Goal: Information Seeking & Learning: Find specific page/section

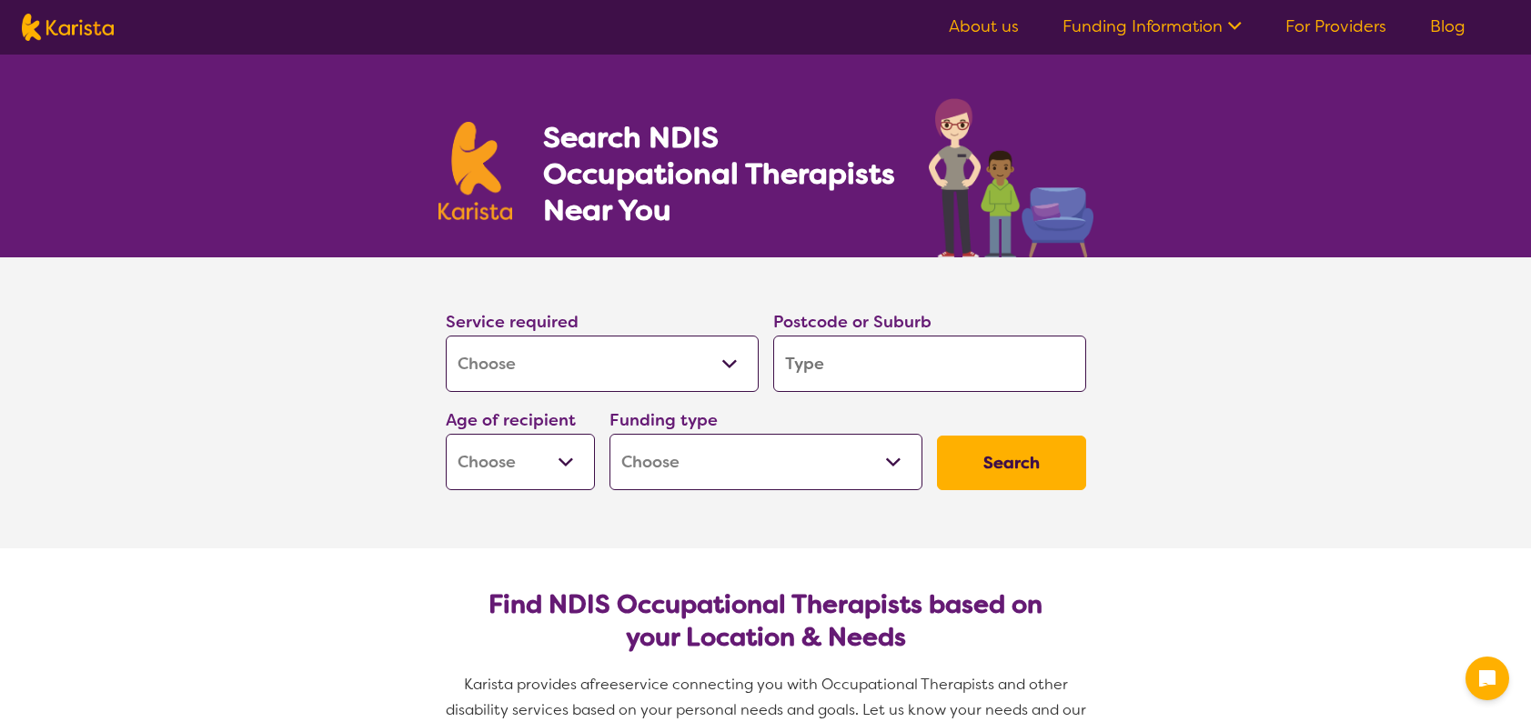
select select "[MEDICAL_DATA]"
click at [582, 453] on select "Early Childhood - 0 to 9 Child - 10 to 11 Adolescent - 12 to 17 Adult - 18 to 6…" at bounding box center [520, 462] width 149 height 56
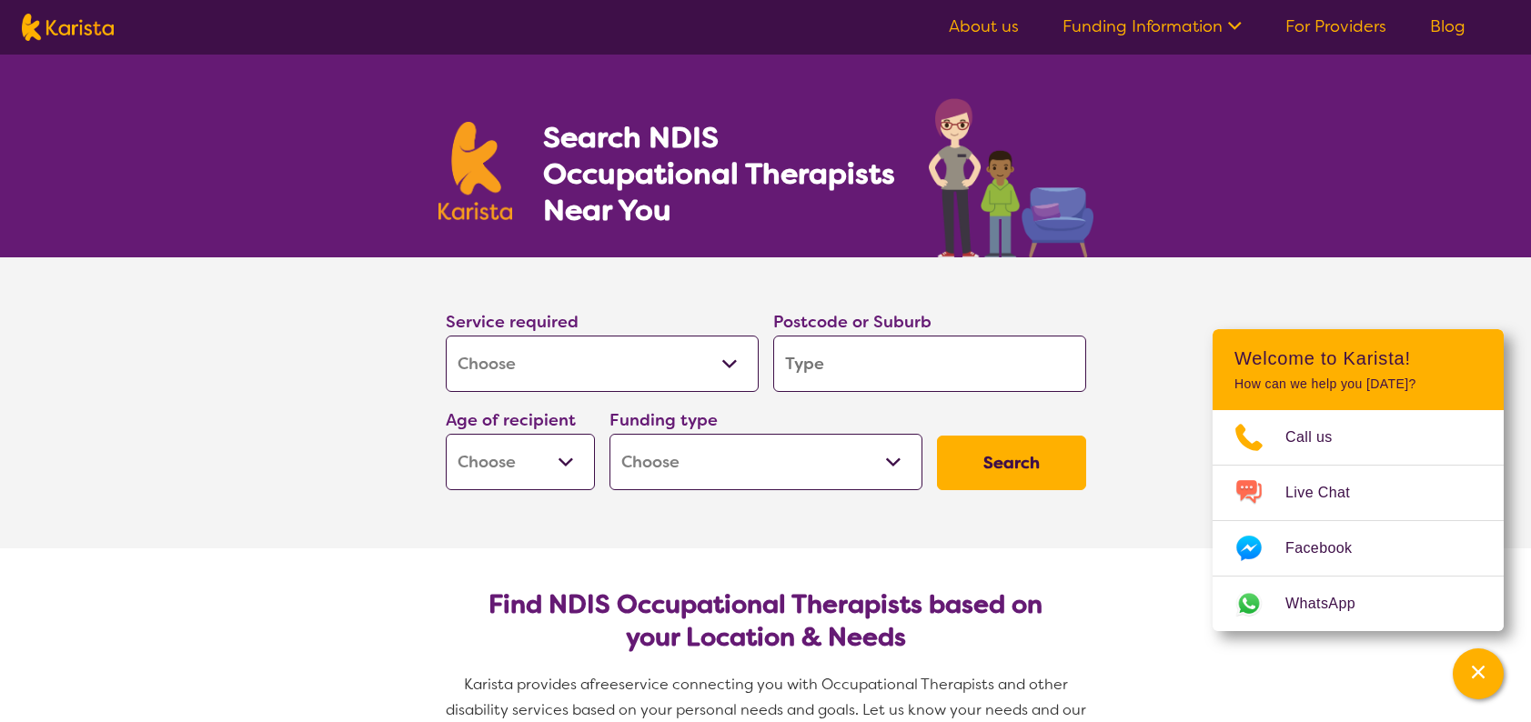
select select "AD"
click at [446, 434] on select "Early Childhood - 0 to 9 Child - 10 to 11 Adolescent - 12 to 17 Adult - 18 to 6…" at bounding box center [520, 462] width 149 height 56
select select "AD"
click at [646, 475] on select "Home Care Package (HCP) National Disability Insurance Scheme (NDIS) I don't know" at bounding box center [766, 462] width 313 height 56
click at [555, 523] on section "Service required Allied Health Assistant Assessment ([MEDICAL_DATA] or [MEDICAL…" at bounding box center [766, 403] width 728 height 291
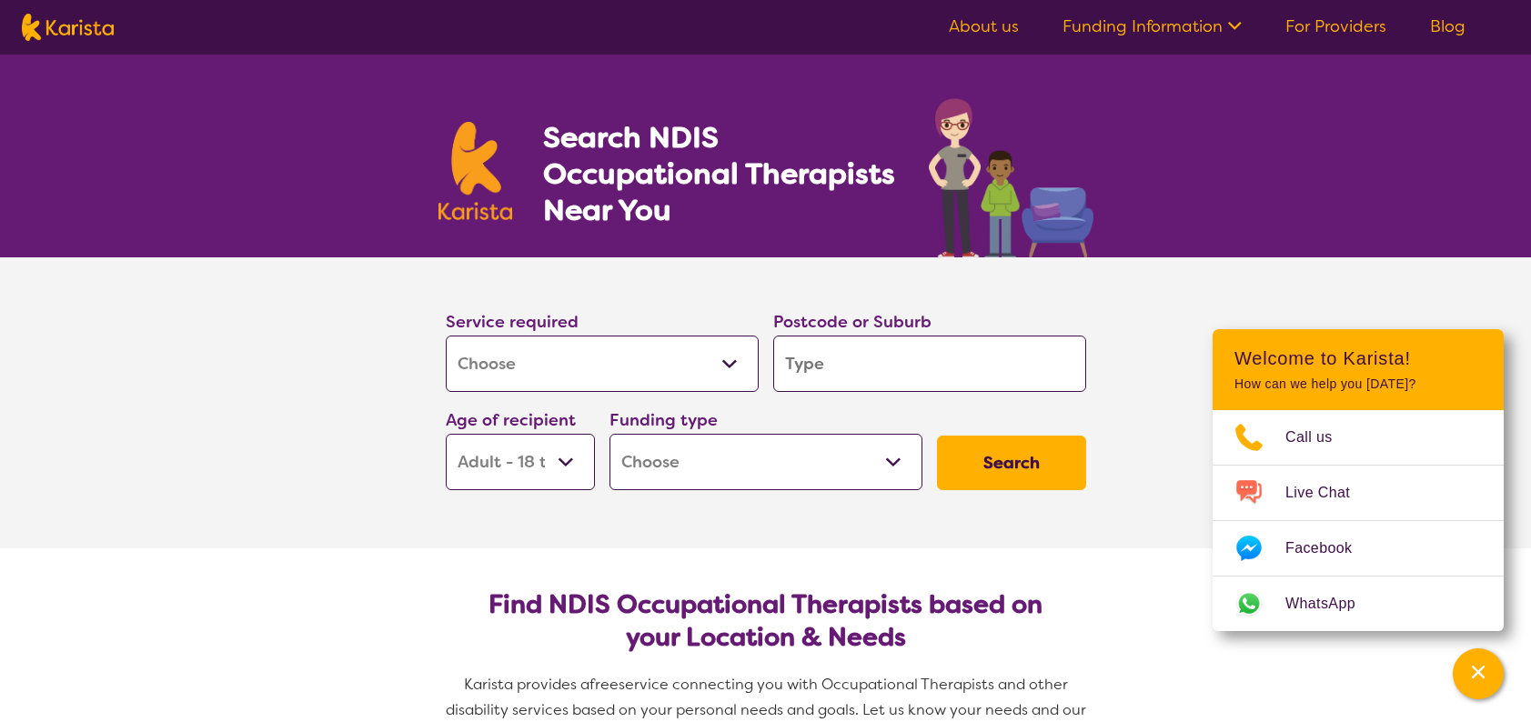
click at [980, 460] on button "Search" at bounding box center [1011, 463] width 149 height 55
click at [880, 375] on input "search" at bounding box center [929, 364] width 313 height 56
type input "4"
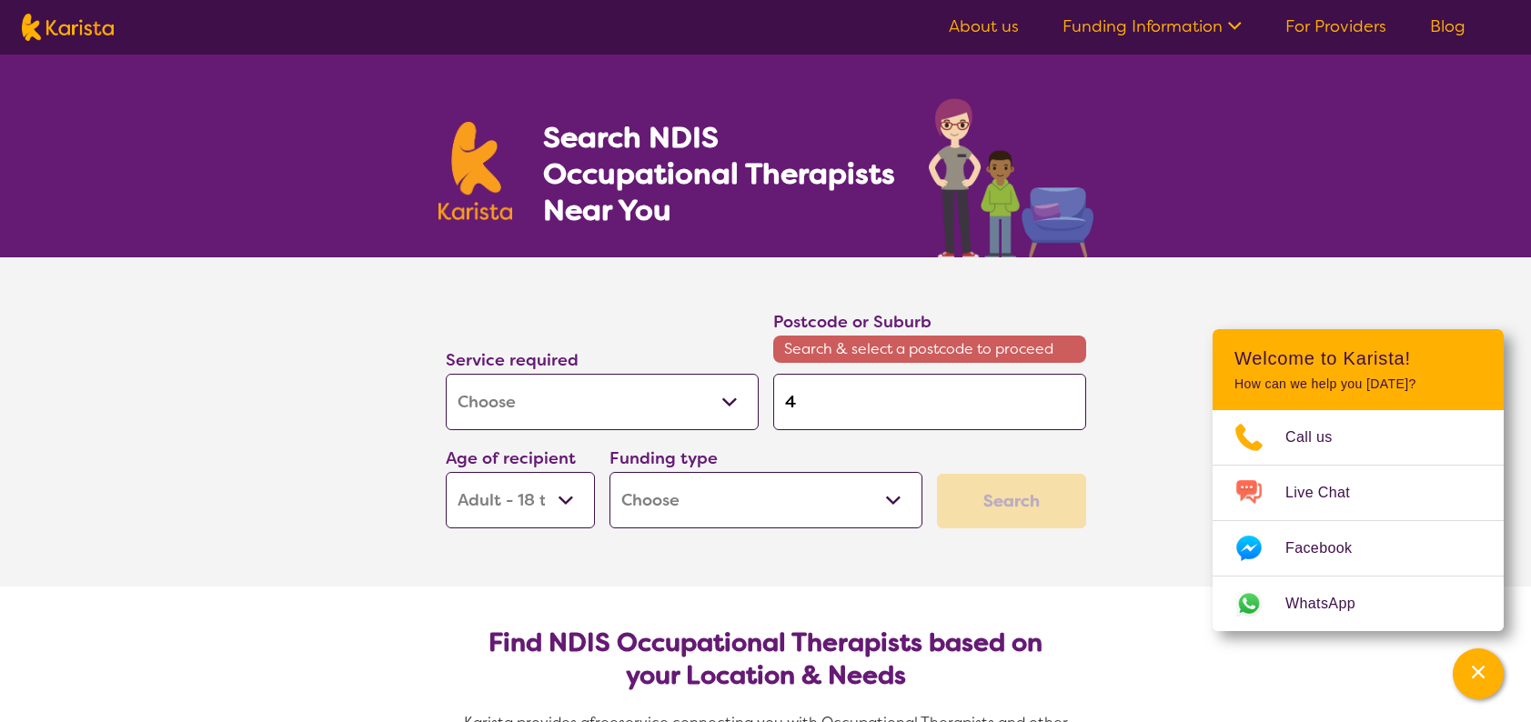
type input "40"
type input "406"
type input "4068"
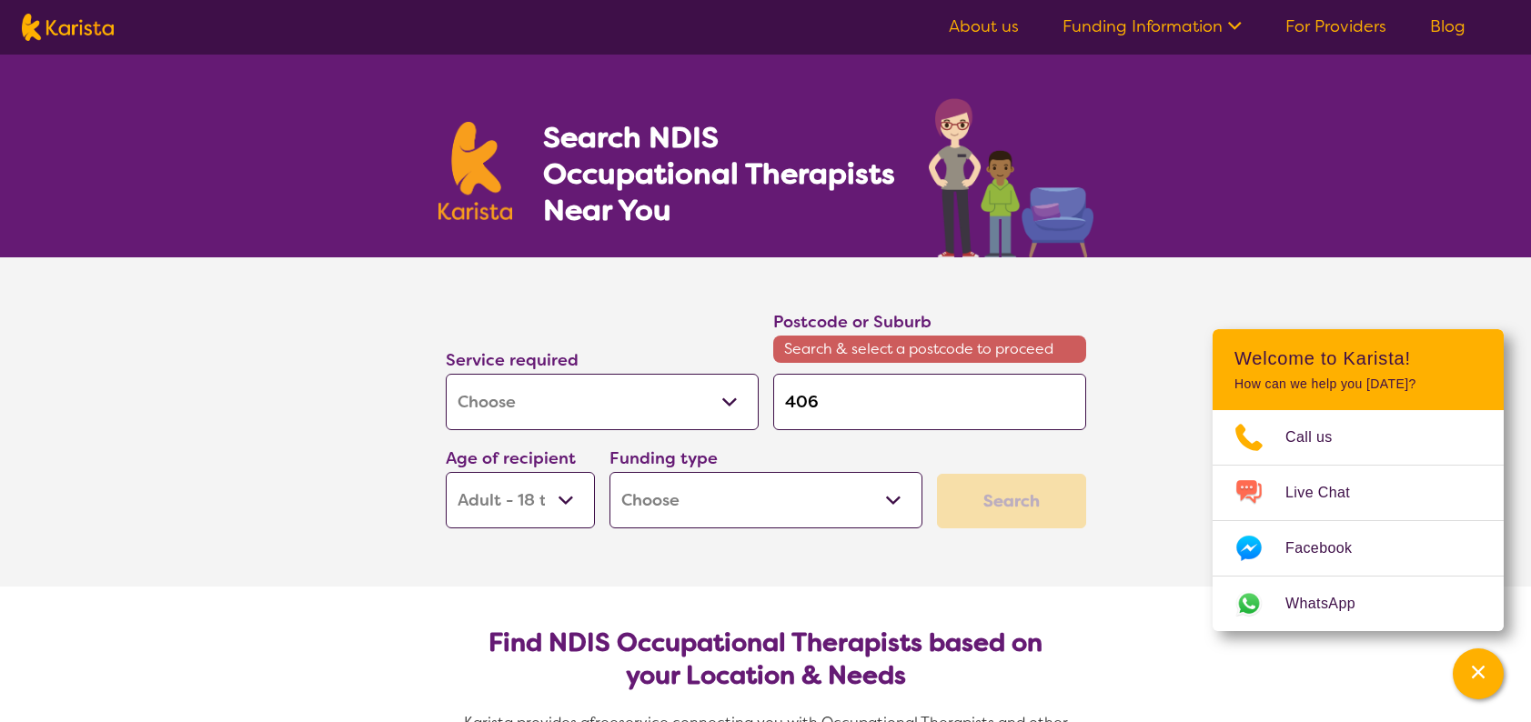
type input "4068"
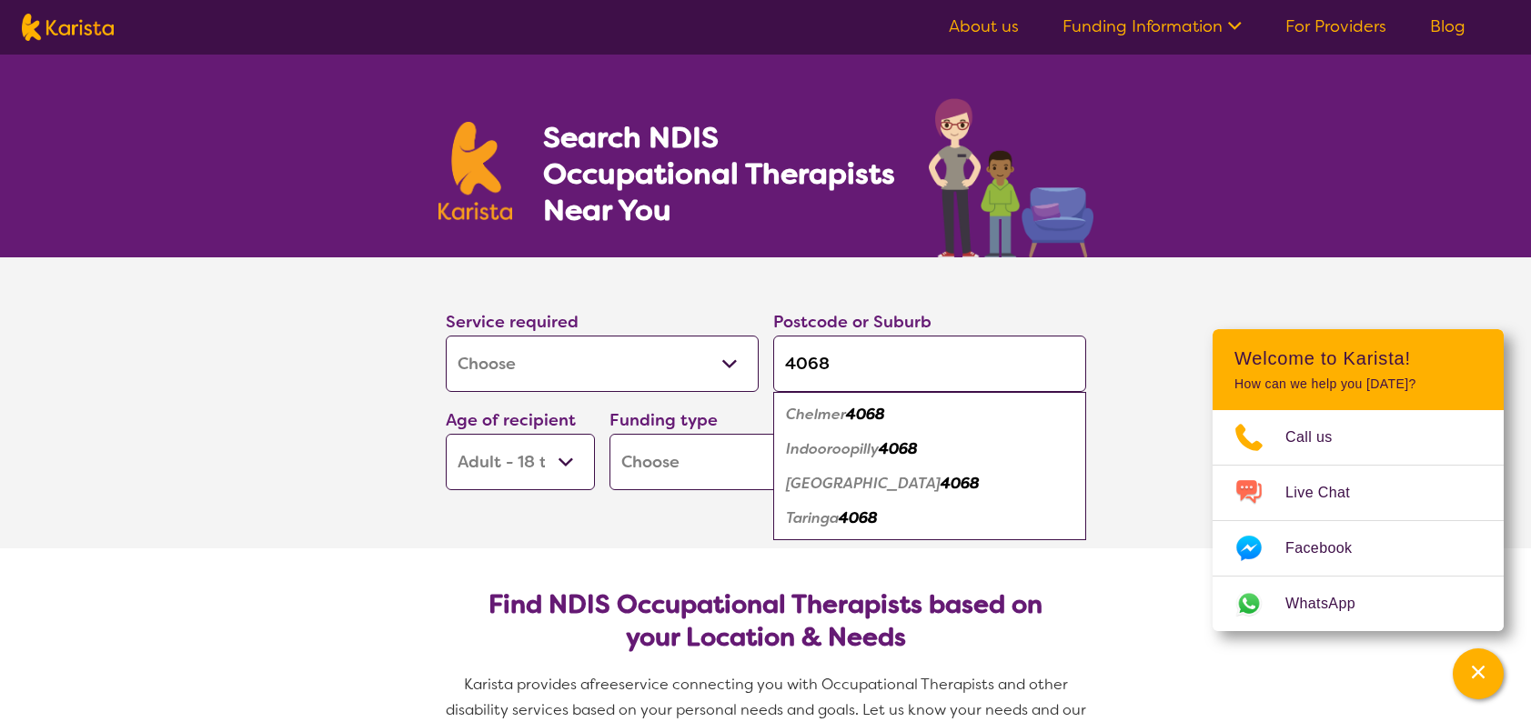
type input "4068"
click at [893, 407] on div "Chelmer 4068" at bounding box center [930, 415] width 295 height 35
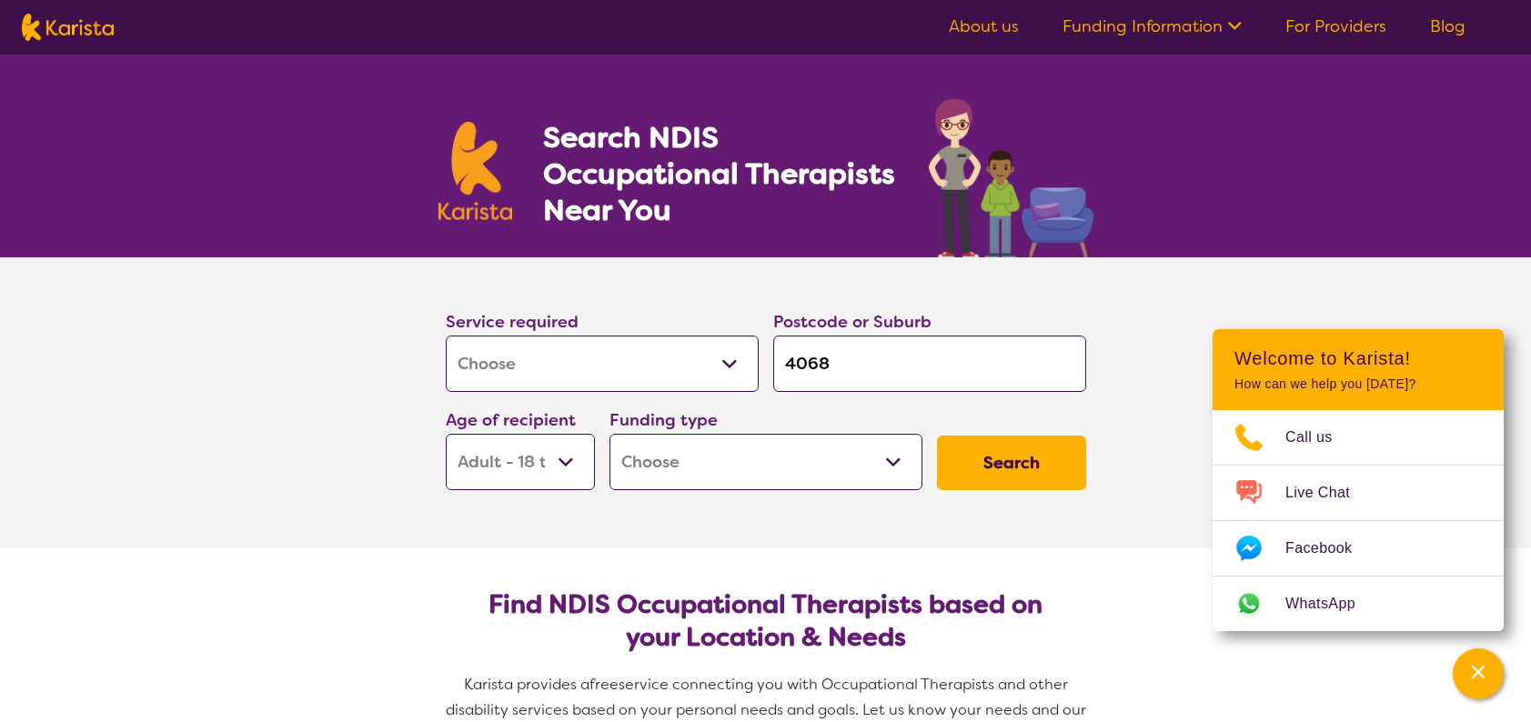
click at [982, 452] on button "Search" at bounding box center [1011, 463] width 149 height 55
click at [806, 448] on select "Home Care Package (HCP) National Disability Insurance Scheme (NDIS) I don't know" at bounding box center [766, 462] width 313 height 56
select select "i-don-t-know"
click at [610, 434] on select "Home Care Package (HCP) National Disability Insurance Scheme (NDIS) I don't know" at bounding box center [766, 462] width 313 height 56
select select "i-don-t-know"
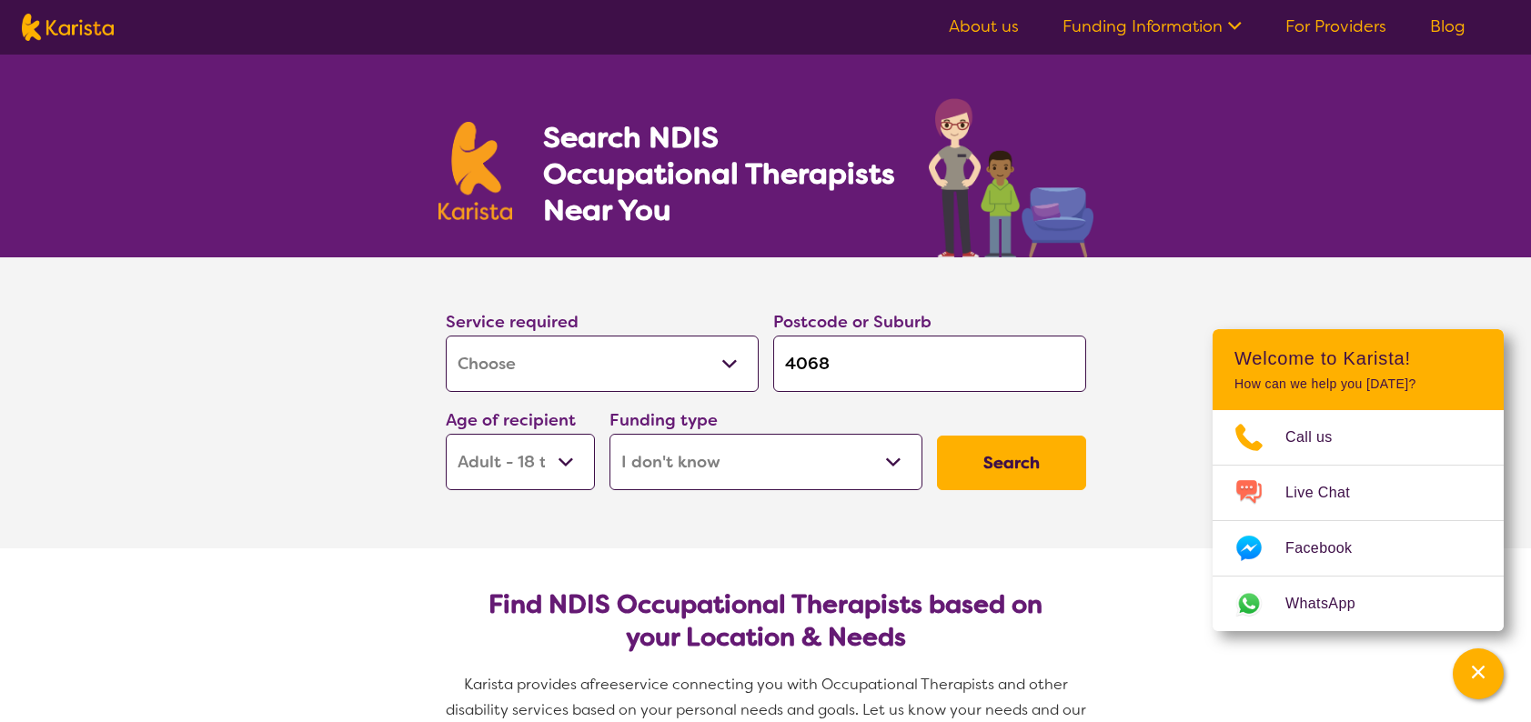
click at [1035, 464] on button "Search" at bounding box center [1011, 463] width 149 height 55
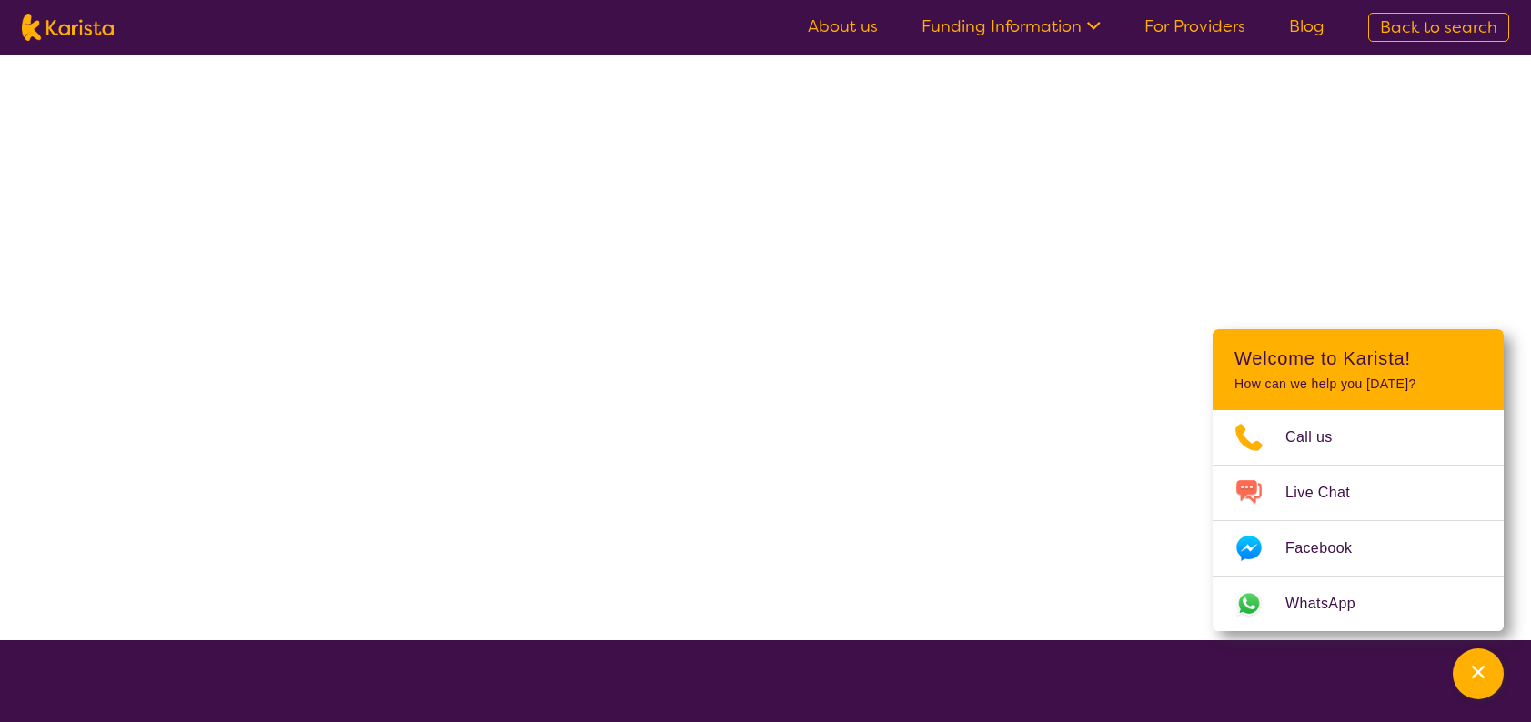
select select "[MEDICAL_DATA]"
select select "AD"
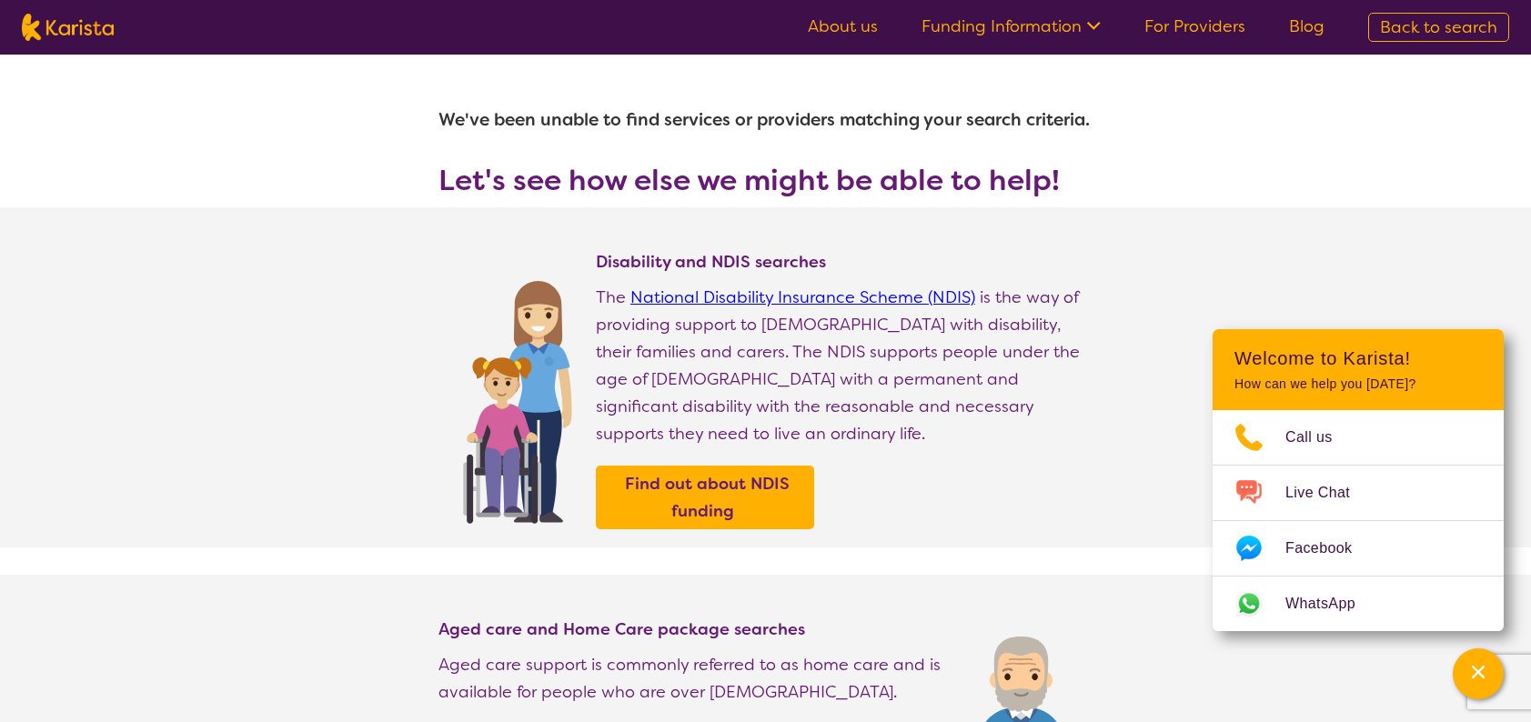
select select "[MEDICAL_DATA]"
select select "AD"
select select "i-don-t-know"
select select "[MEDICAL_DATA]"
select select "AD"
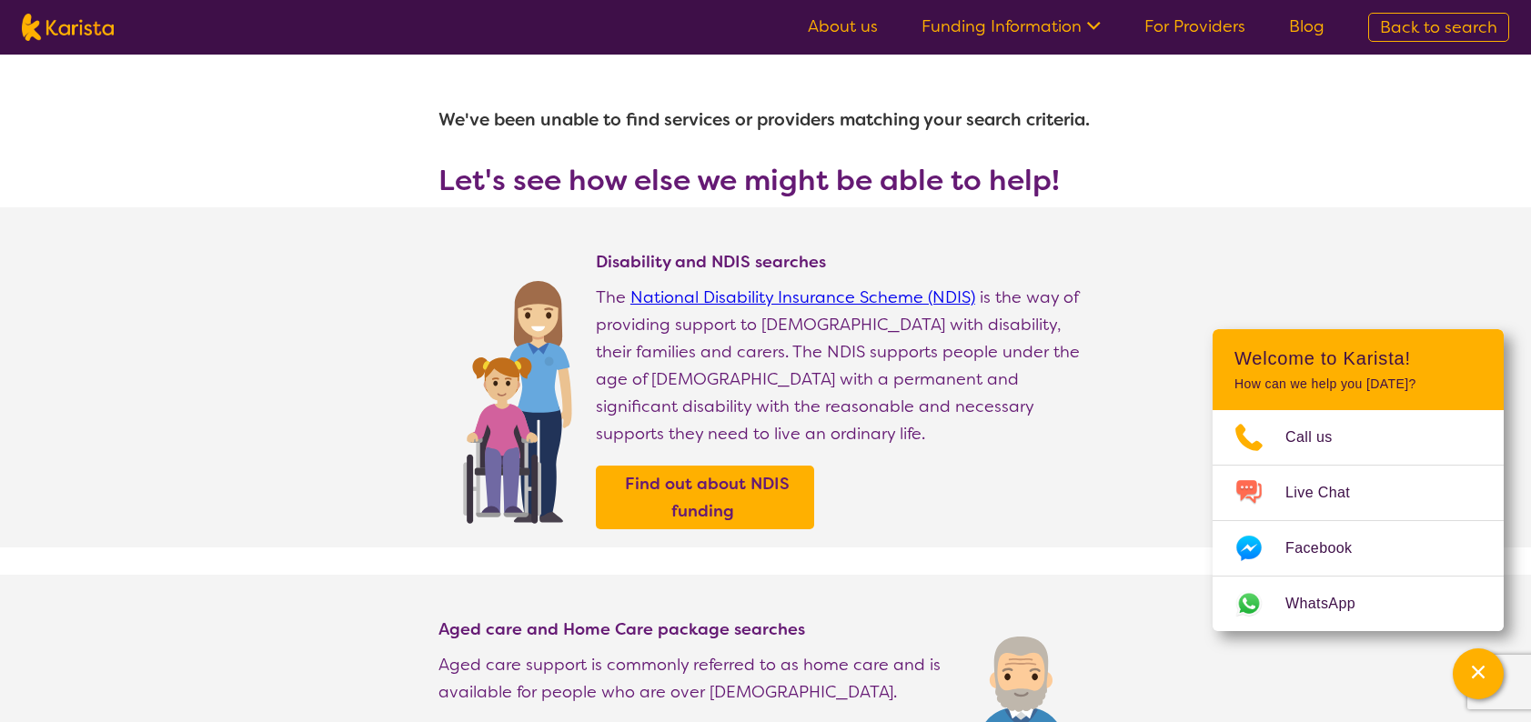
select select "i-don-t-know"
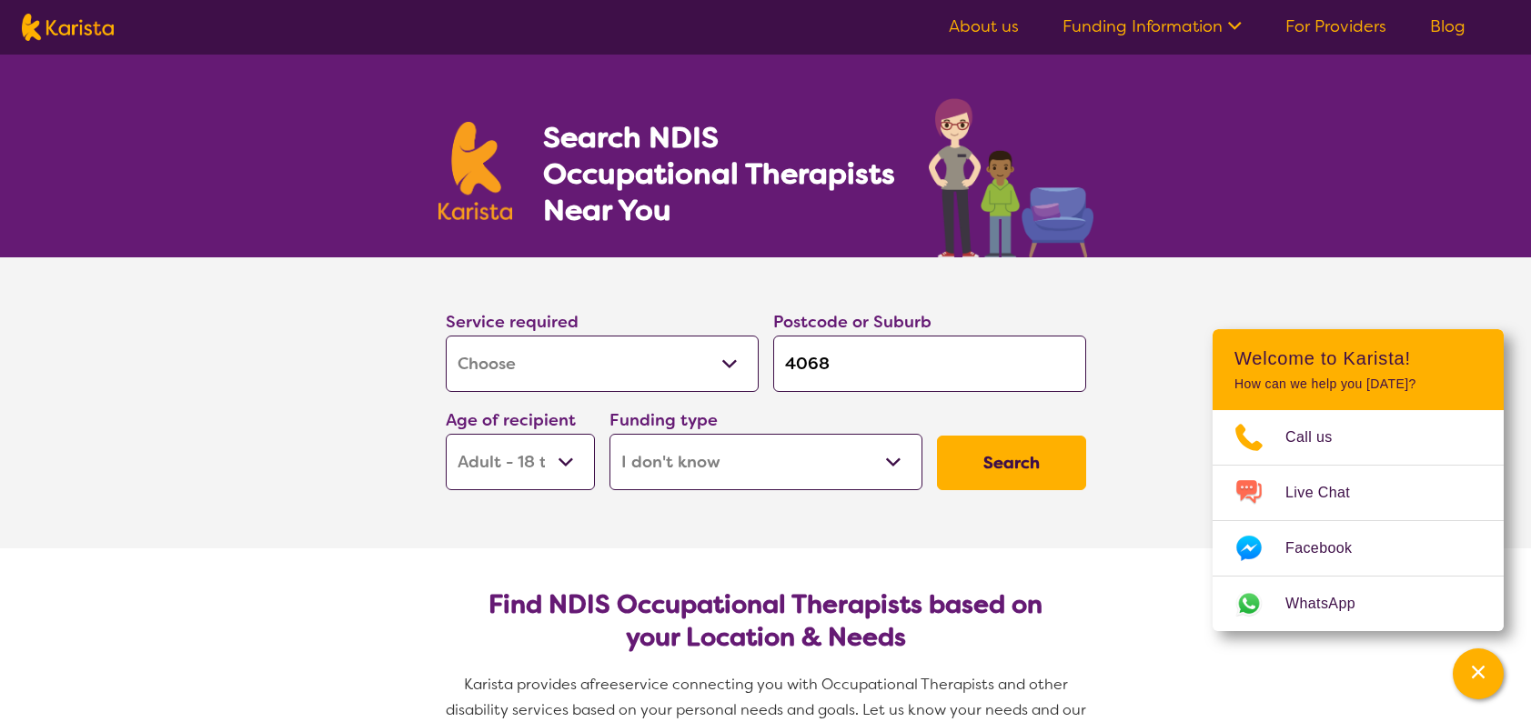
click at [718, 440] on select "Home Care Package (HCP) National Disability Insurance Scheme (NDIS) I don't know" at bounding box center [766, 462] width 313 height 56
